Goal: Find contact information: Find contact information

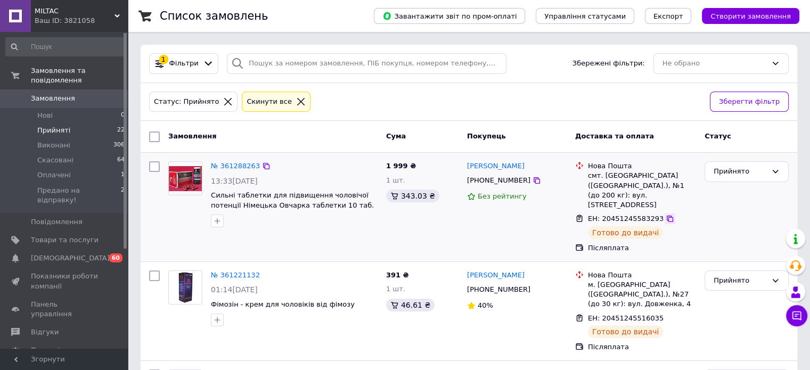
click at [667, 216] on icon at bounding box center [670, 219] width 6 height 6
click at [666, 215] on icon at bounding box center [670, 219] width 9 height 9
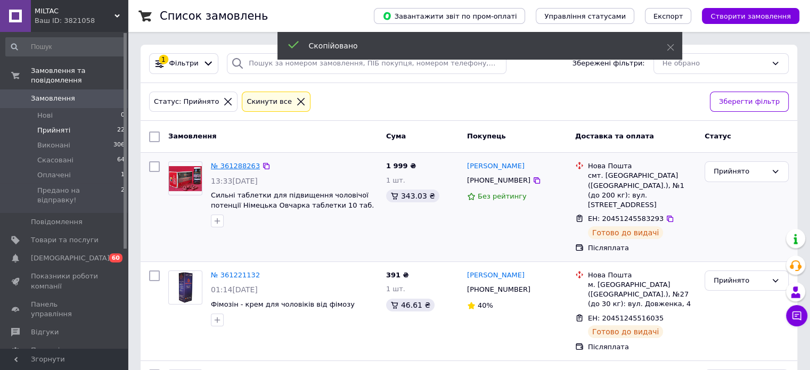
click at [224, 162] on link "№ 361288263" at bounding box center [235, 166] width 49 height 8
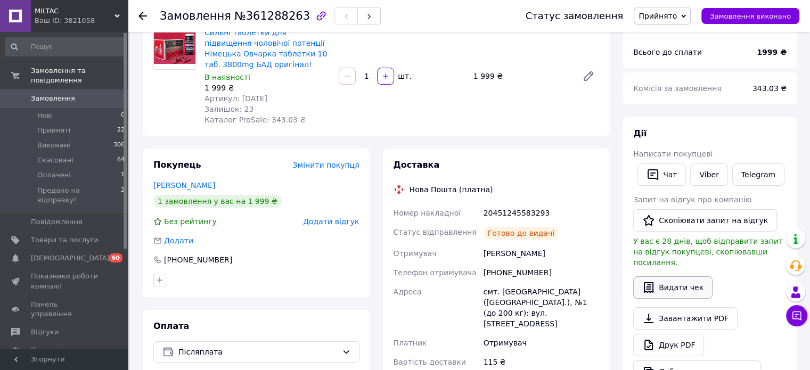
scroll to position [107, 0]
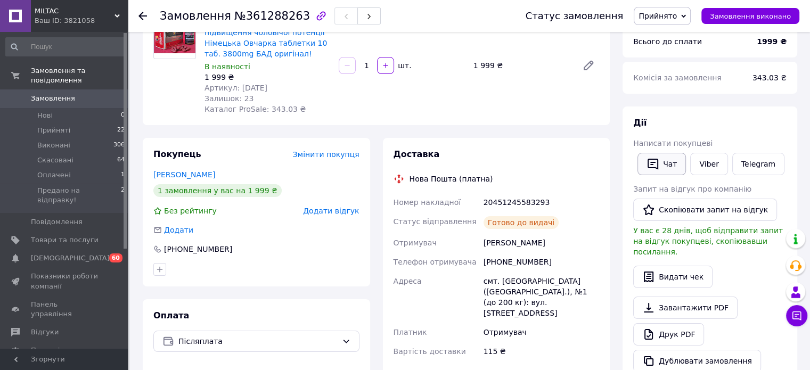
click at [666, 173] on button "Чат" at bounding box center [662, 164] width 48 height 22
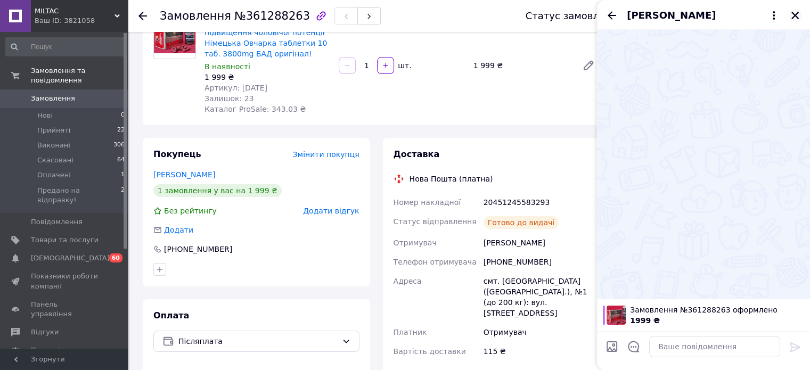
click at [797, 15] on icon "Закрити" at bounding box center [795, 16] width 10 height 10
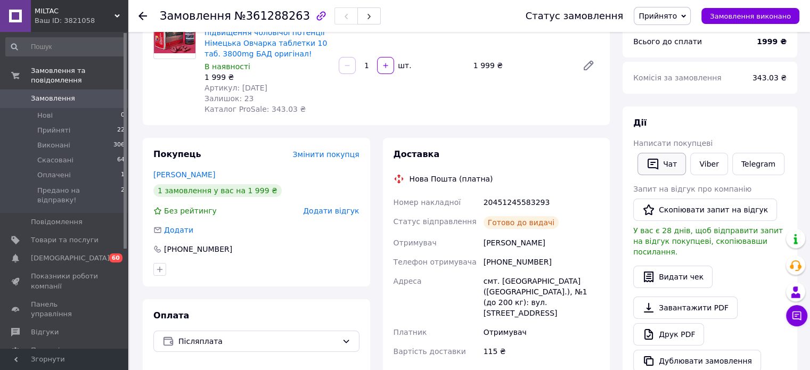
click at [662, 162] on button "Чат" at bounding box center [662, 164] width 48 height 22
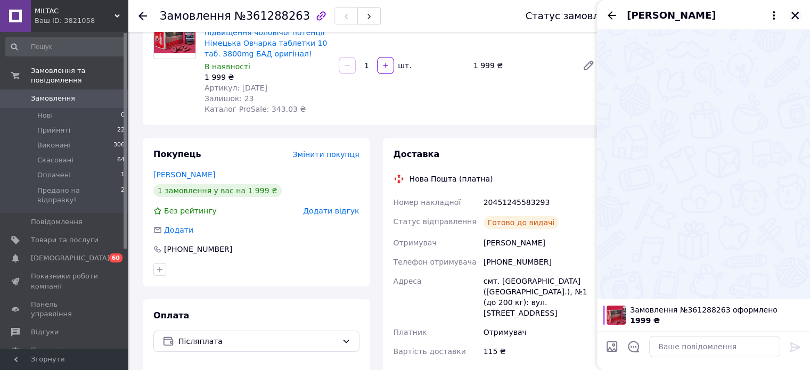
click at [797, 14] on icon "Закрити" at bounding box center [795, 16] width 10 height 10
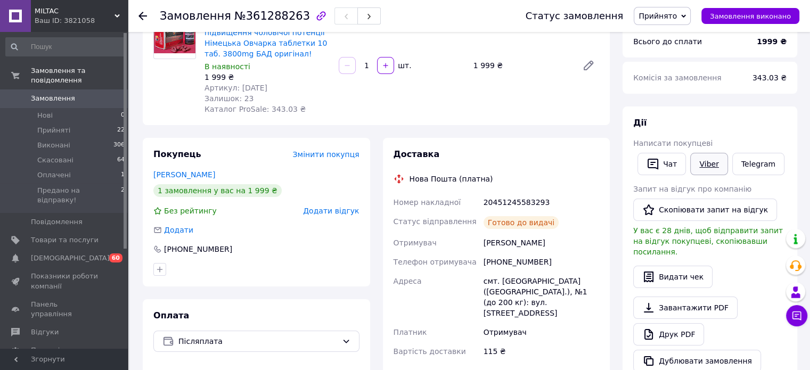
click at [702, 161] on link "Viber" at bounding box center [708, 164] width 37 height 22
click at [765, 165] on link "Telegram" at bounding box center [758, 164] width 52 height 22
